Goal: Information Seeking & Learning: Learn about a topic

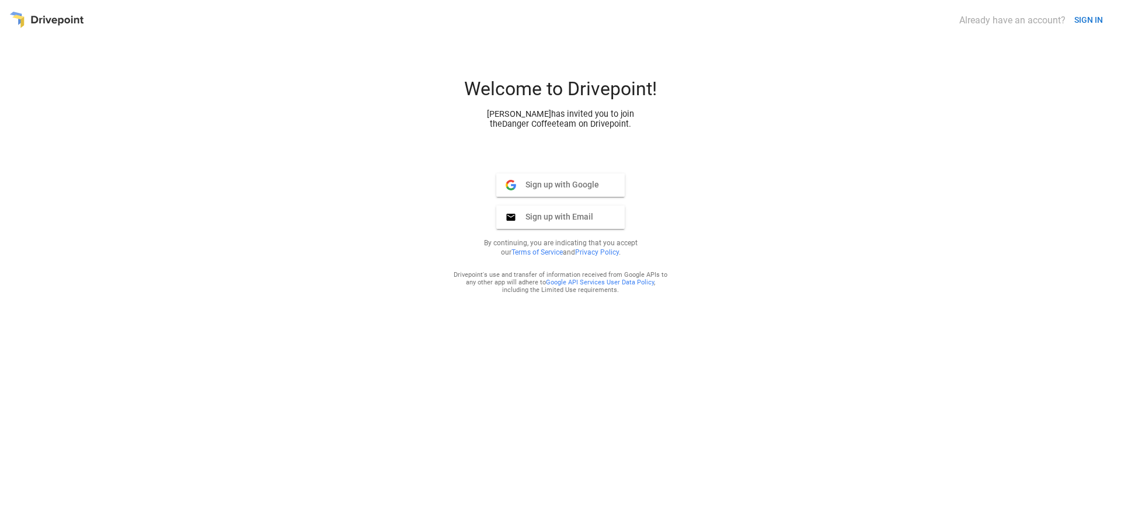
click at [560, 217] on span "Sign up with Email" at bounding box center [554, 216] width 77 height 11
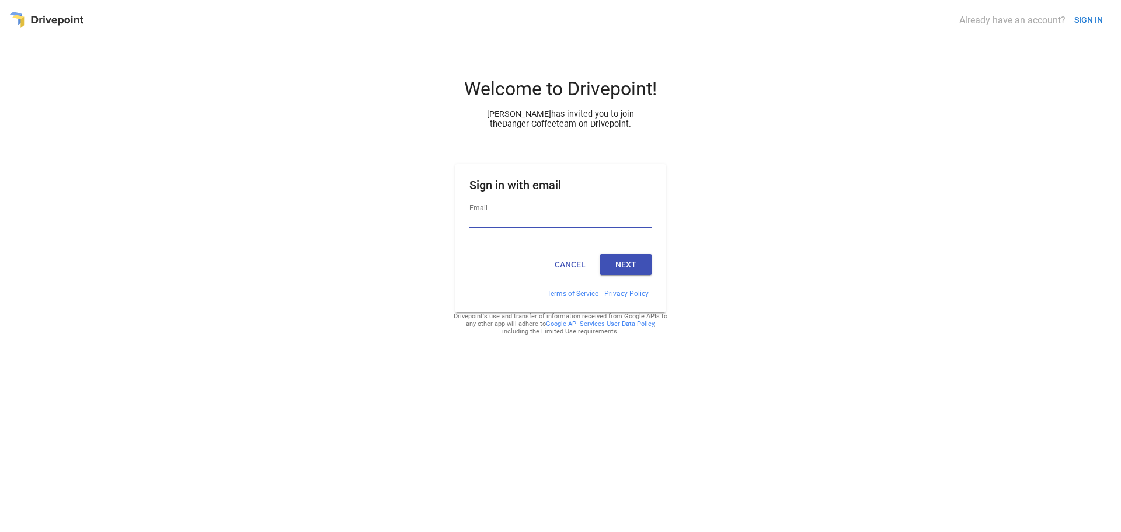
click at [560, 224] on input "Email" at bounding box center [560, 220] width 182 height 15
paste input "**********"
type input "**********"
click at [614, 262] on button "Next" at bounding box center [625, 264] width 51 height 21
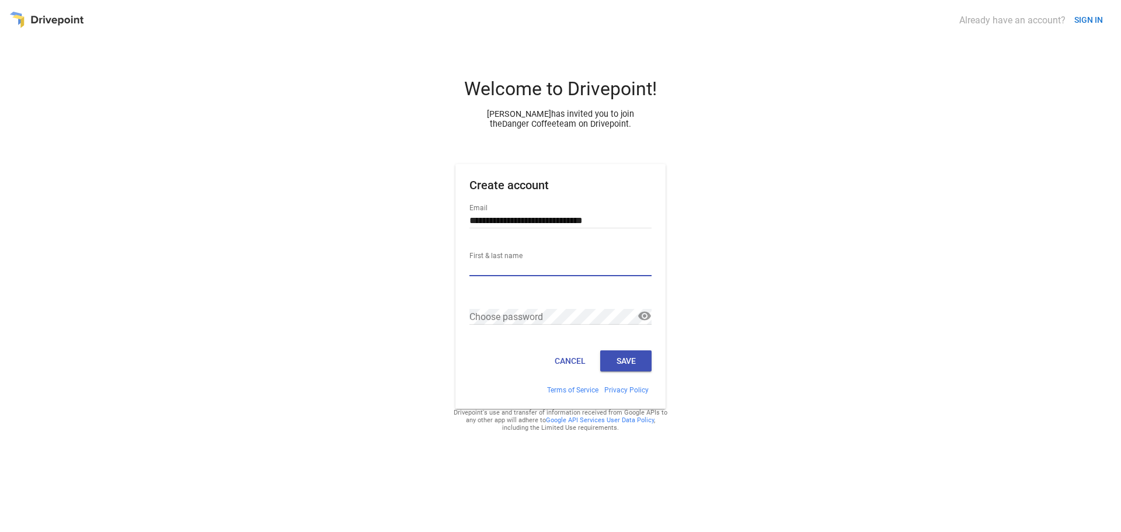
click at [527, 268] on input "First & last name" at bounding box center [560, 268] width 182 height 15
type input "**********"
click at [507, 306] on div "Choose password" at bounding box center [560, 316] width 182 height 39
click at [620, 360] on button "Save" at bounding box center [625, 360] width 51 height 21
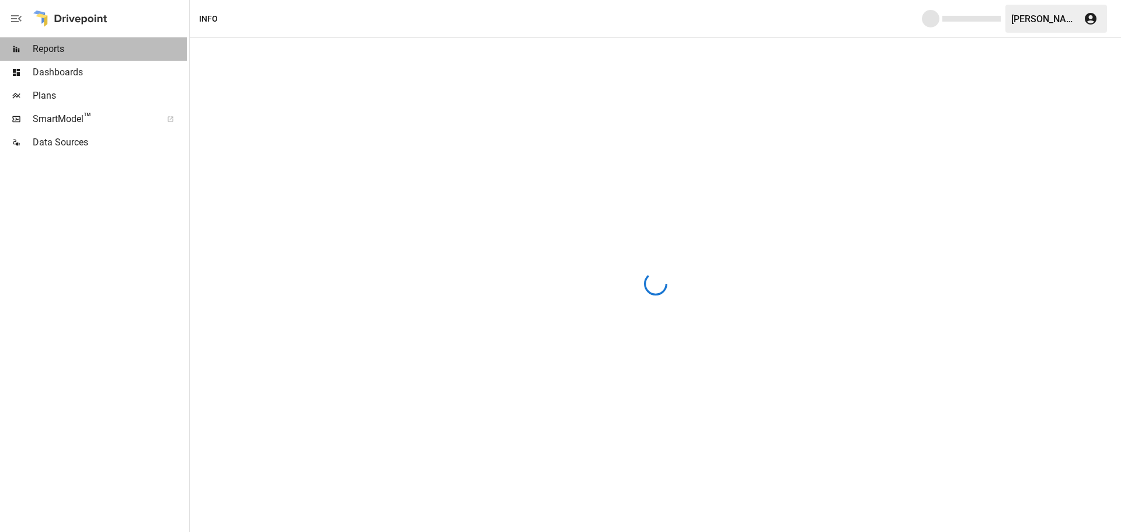
click at [50, 46] on span "Reports" at bounding box center [110, 49] width 154 height 14
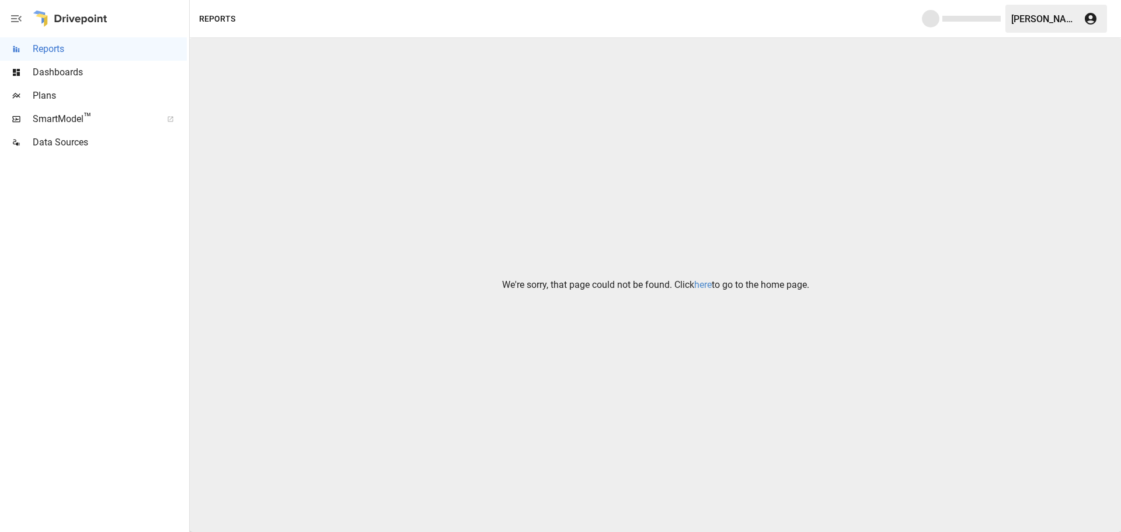
click at [701, 286] on link "here" at bounding box center [703, 284] width 18 height 11
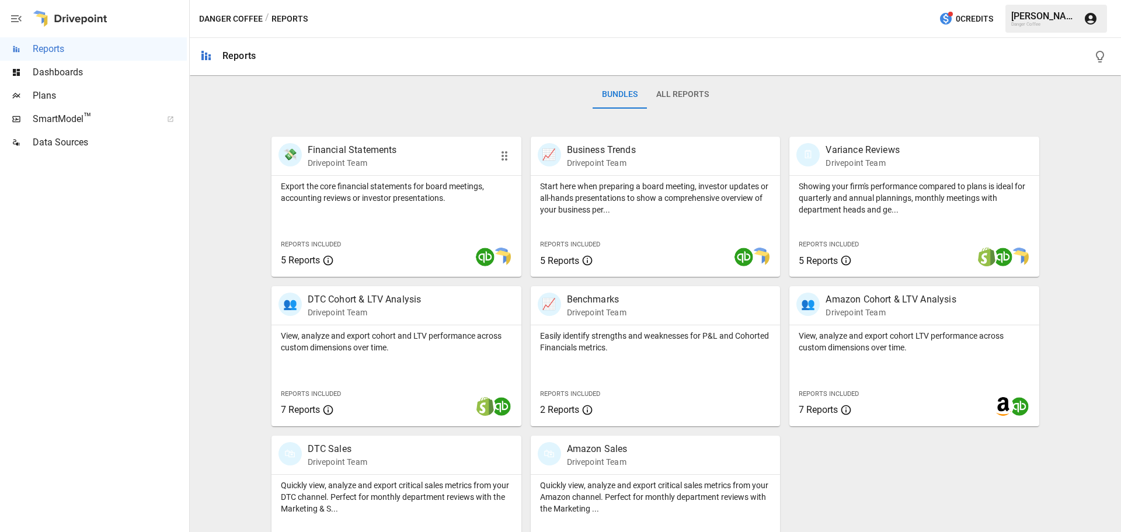
scroll to position [224, 0]
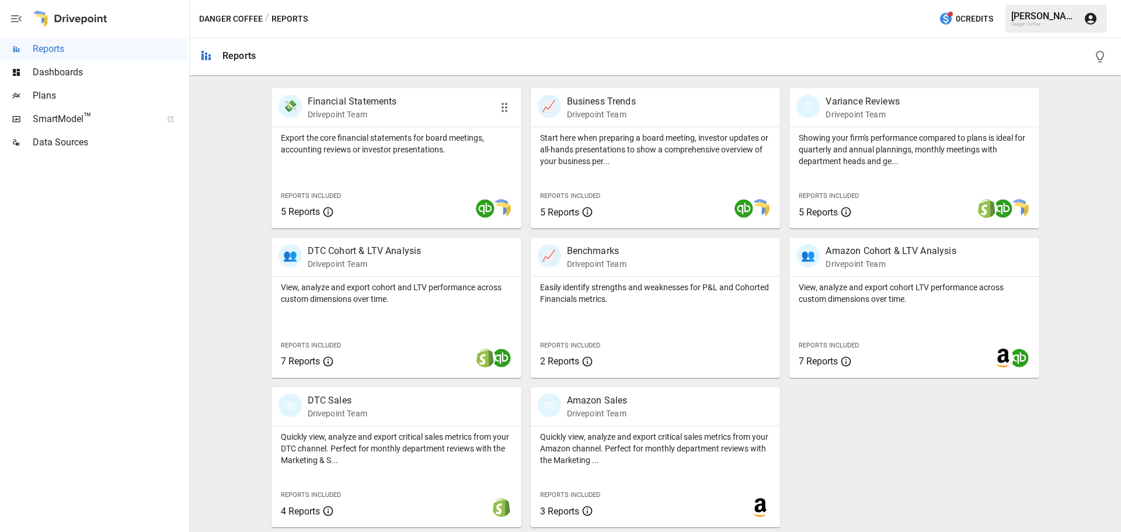
click at [316, 134] on p "Export the core financial statements for board meetings, accounting reviews or …" at bounding box center [396, 143] width 231 height 23
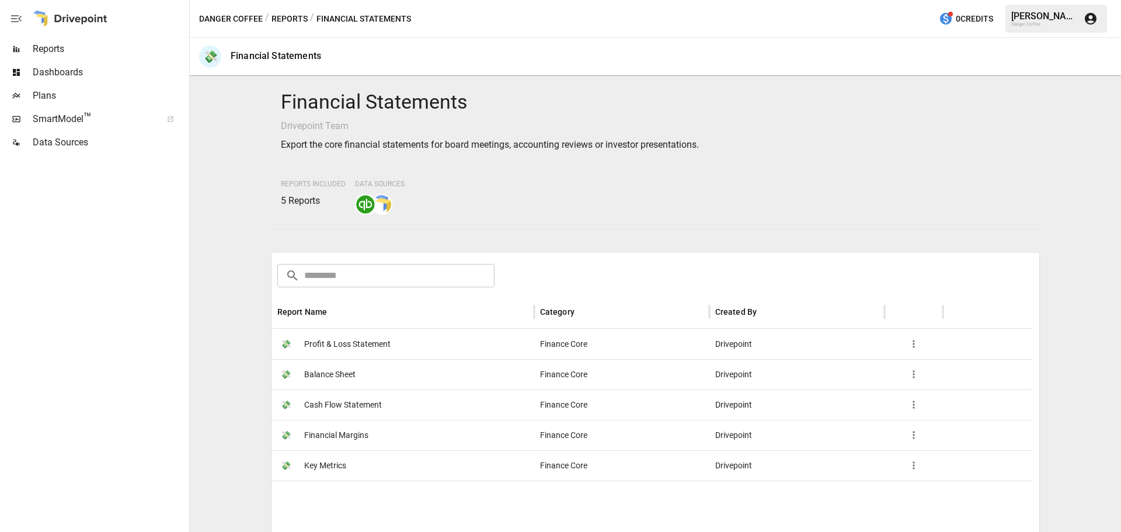
click at [353, 346] on span "Profit & Loss Statement" at bounding box center [347, 344] width 86 height 30
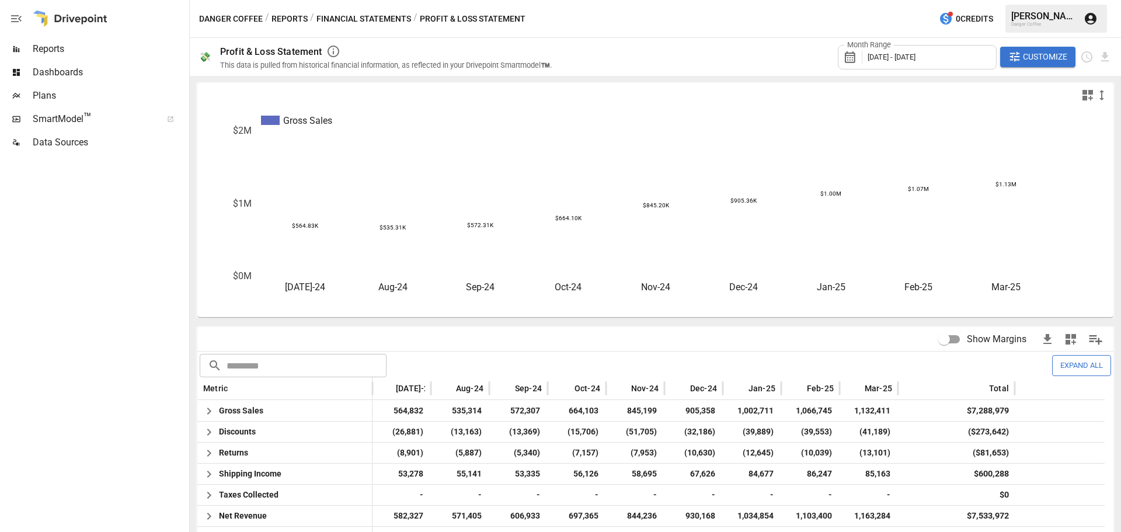
scroll to position [58, 0]
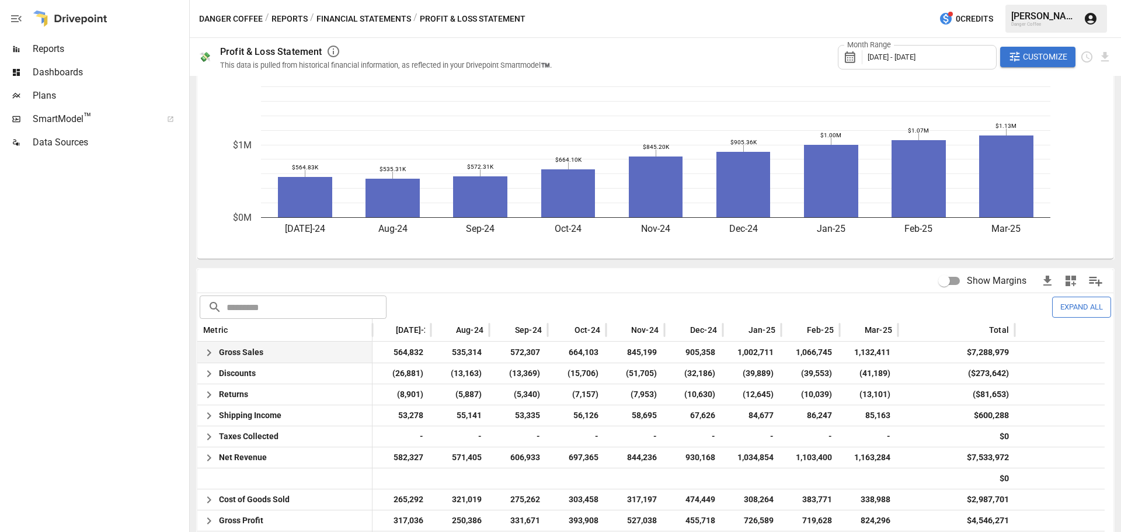
click at [208, 357] on icon "button" at bounding box center [209, 353] width 14 height 14
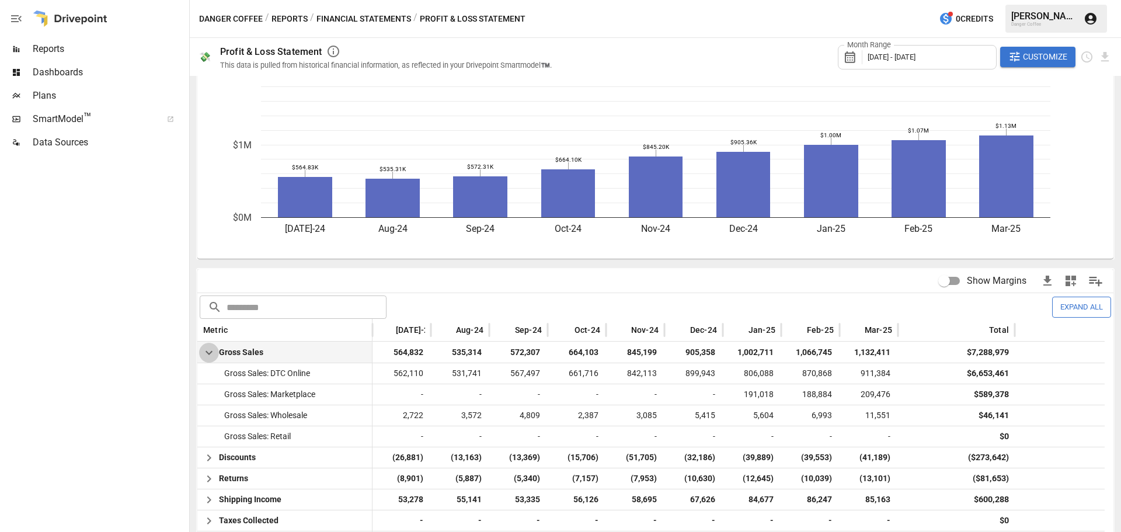
click at [208, 357] on icon "button" at bounding box center [209, 353] width 14 height 14
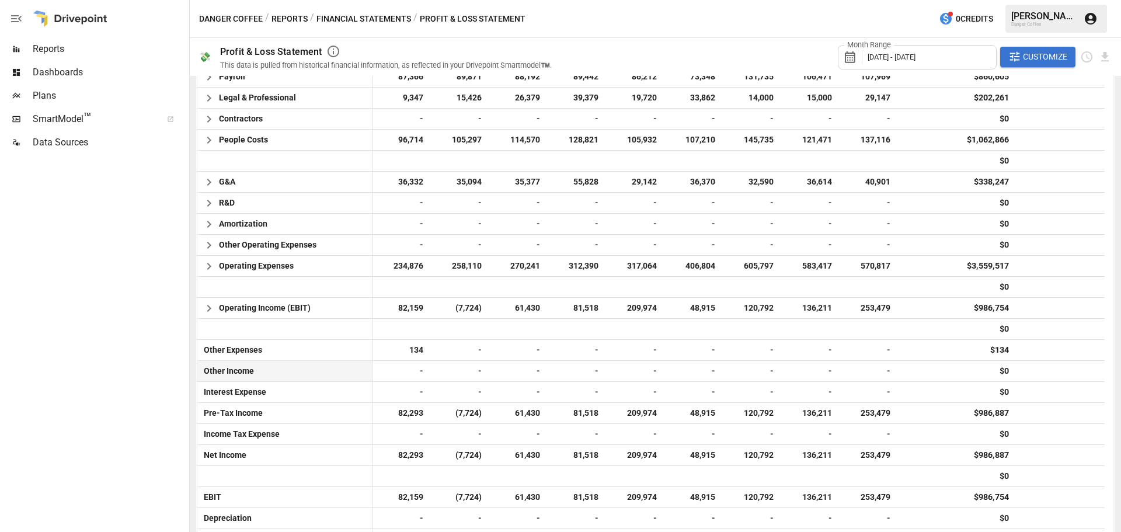
scroll to position [842, 0]
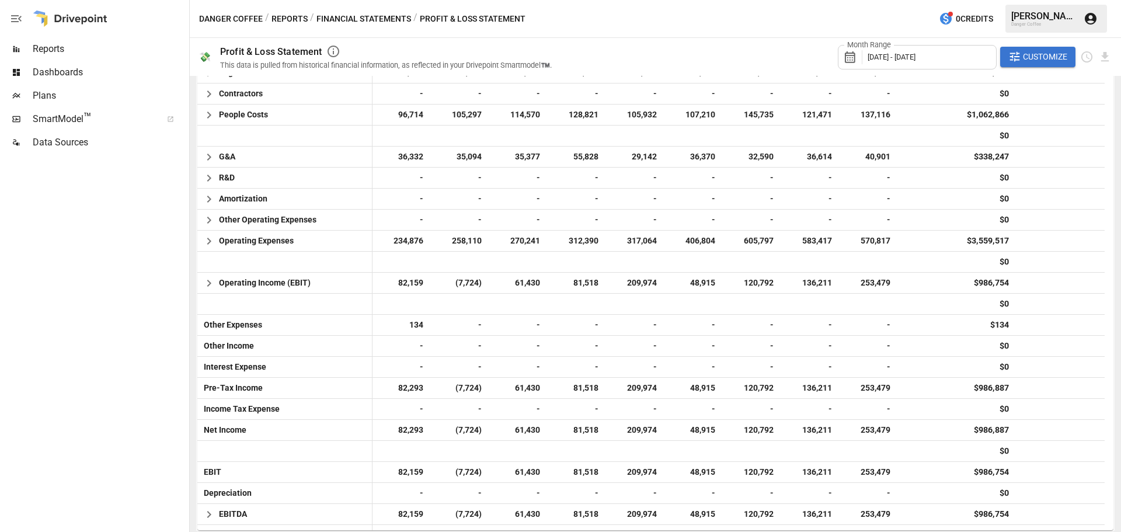
scroll to position [492, 0]
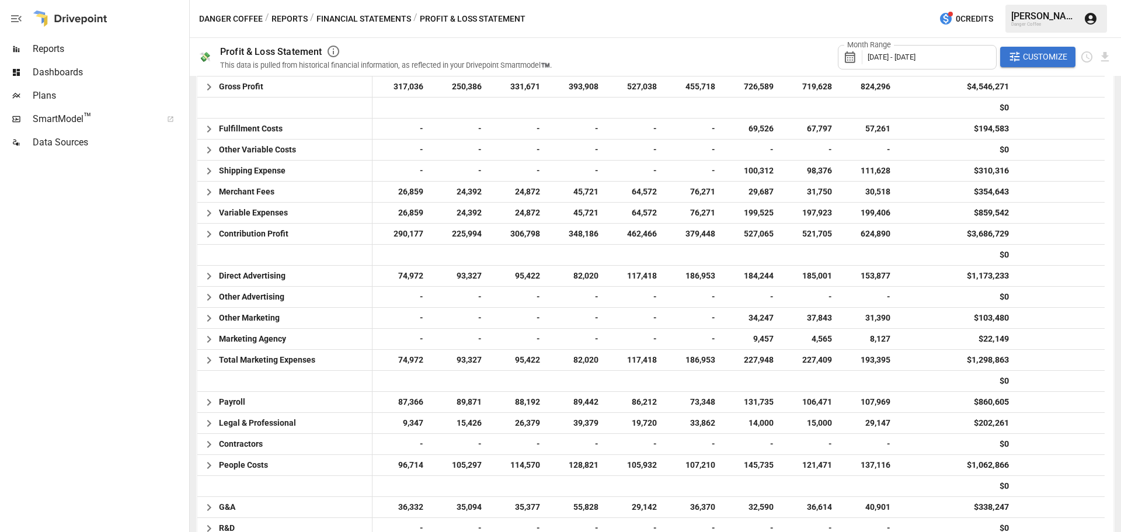
click at [373, 20] on button "Financial Statements" at bounding box center [363, 19] width 95 height 15
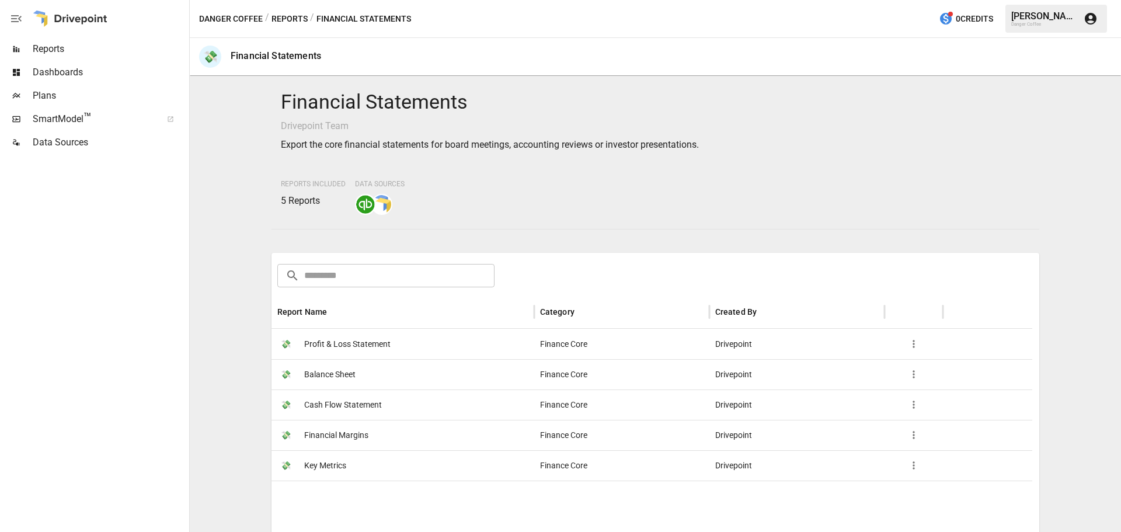
click at [365, 400] on span "Cash Flow Statement" at bounding box center [343, 405] width 78 height 30
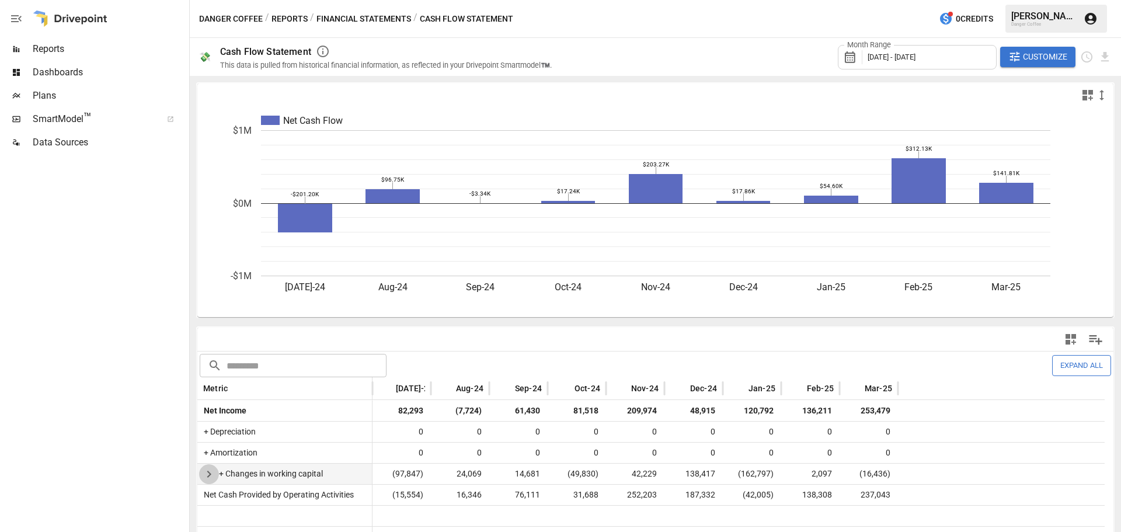
click at [204, 477] on icon "button" at bounding box center [209, 474] width 14 height 14
click at [281, 23] on button "Reports" at bounding box center [289, 19] width 36 height 15
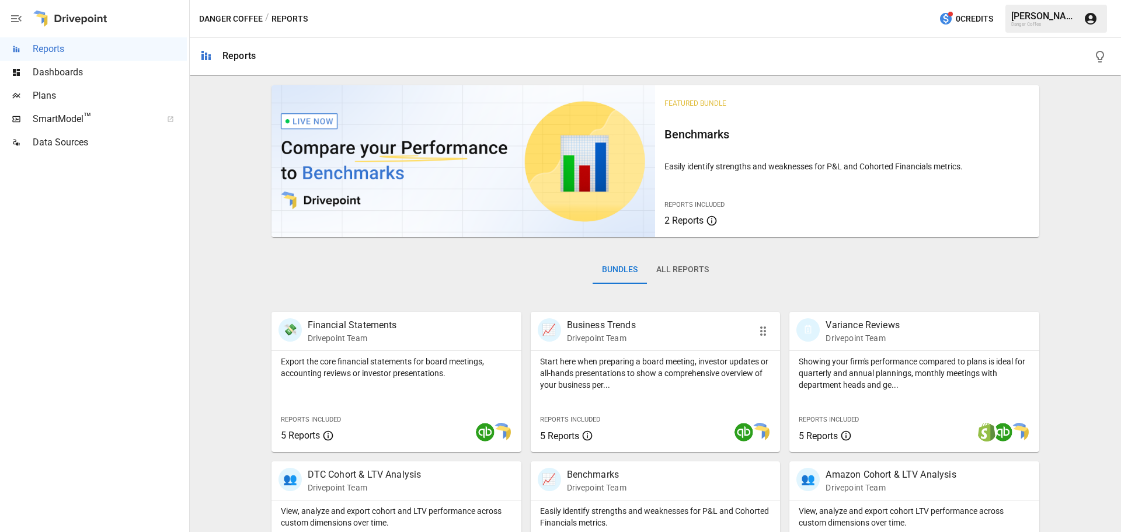
click at [617, 344] on div "📈 Business Trends Drivepoint Team" at bounding box center [656, 331] width 250 height 39
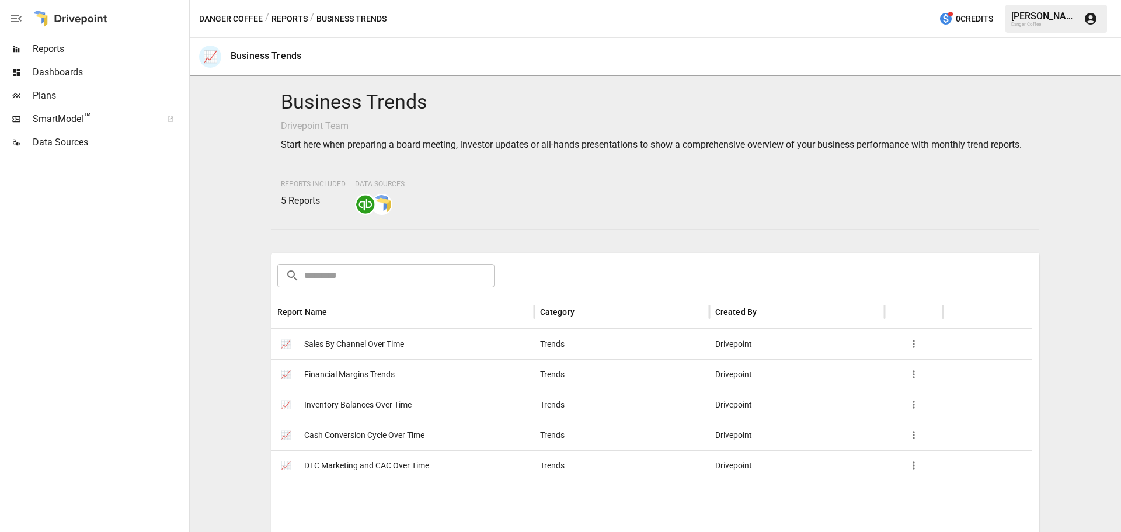
click at [370, 417] on span "Inventory Balances Over Time" at bounding box center [357, 405] width 107 height 30
